Goal: Information Seeking & Learning: Learn about a topic

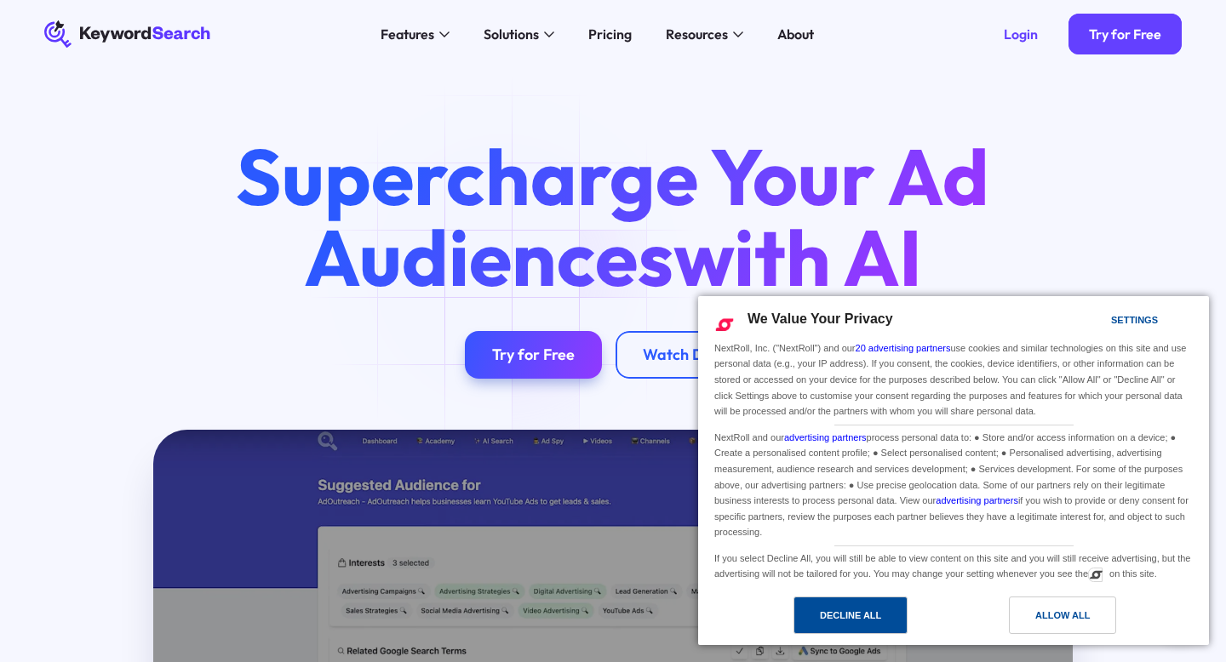
click at [817, 621] on div "Decline All" at bounding box center [851, 615] width 114 height 37
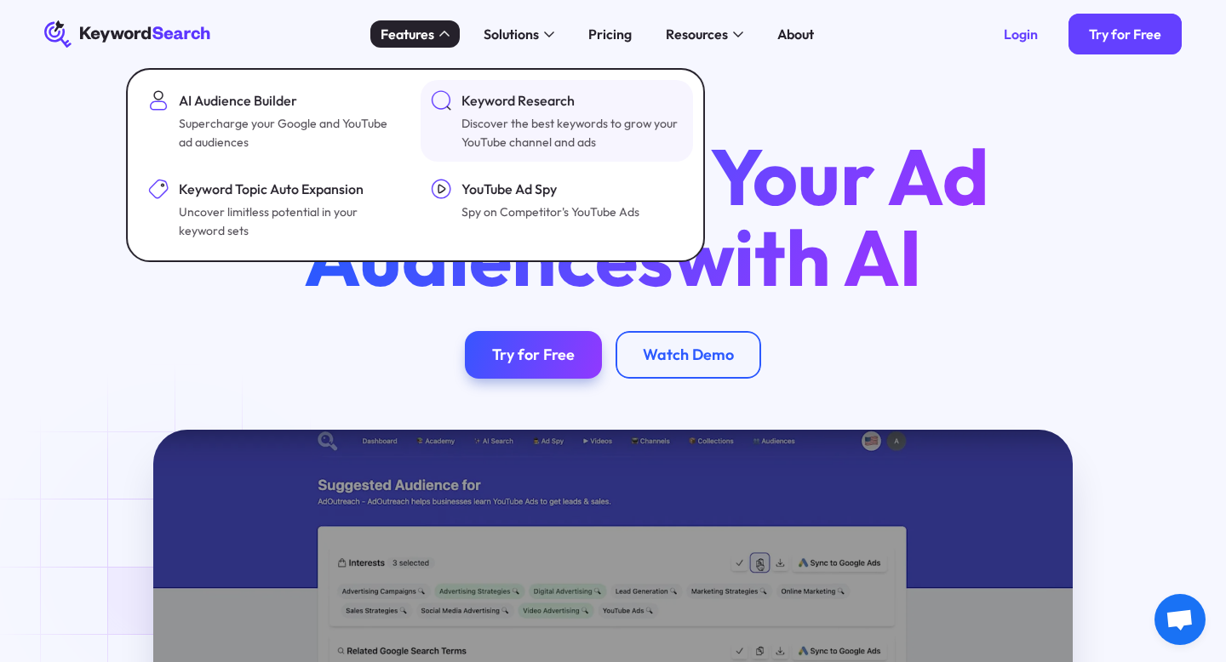
click at [481, 125] on div "Discover the best keywords to grow your YouTube channel and ads" at bounding box center [571, 132] width 218 height 37
